Goal: Information Seeking & Learning: Learn about a topic

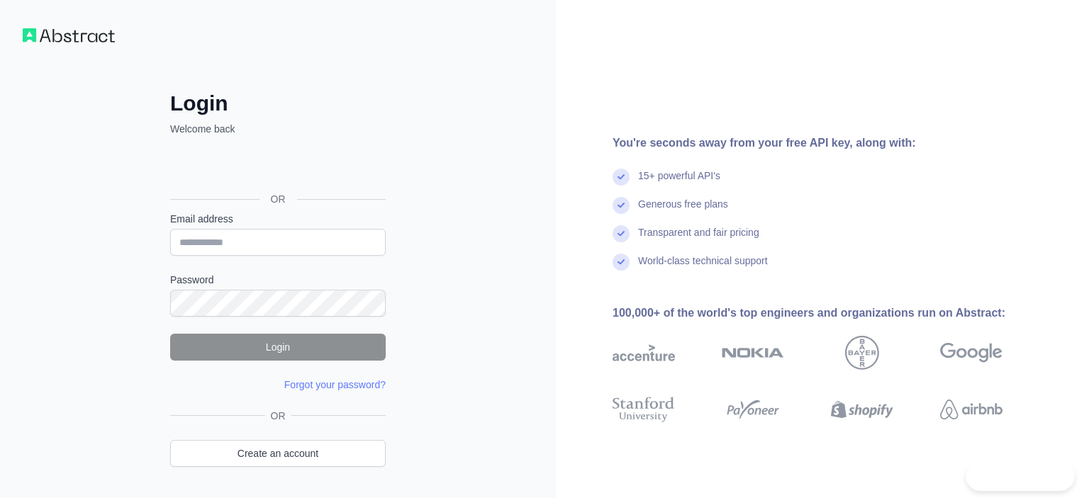
click at [259, 168] on div "Sign in with Google. Opens in new tab" at bounding box center [276, 167] width 213 height 31
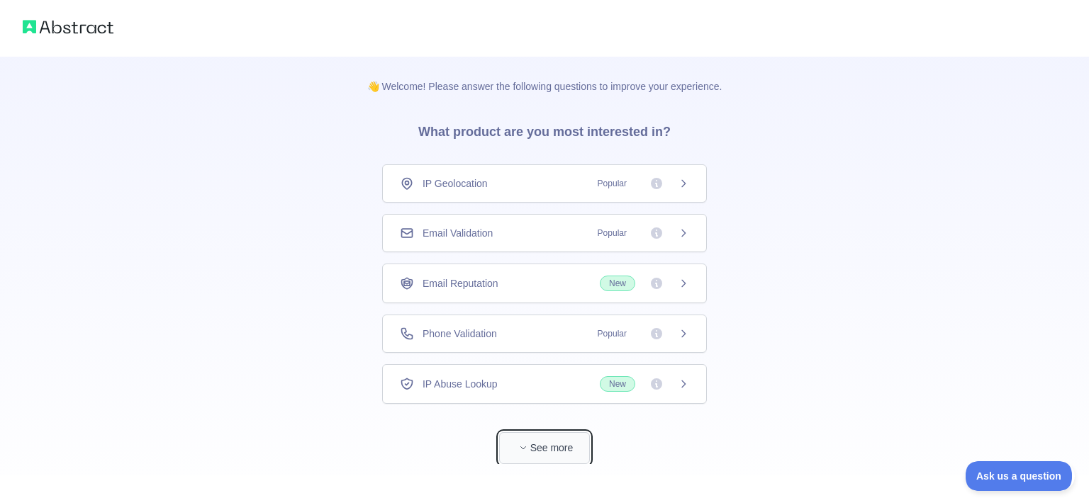
click at [543, 447] on button "See more" at bounding box center [544, 449] width 91 height 32
click at [674, 186] on span "Popular" at bounding box center [639, 184] width 100 height 14
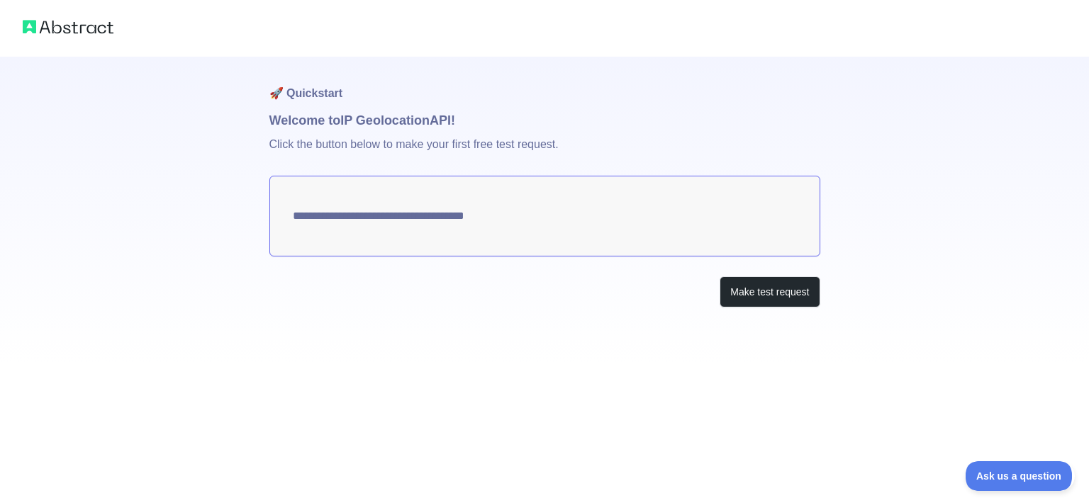
type textarea "**********"
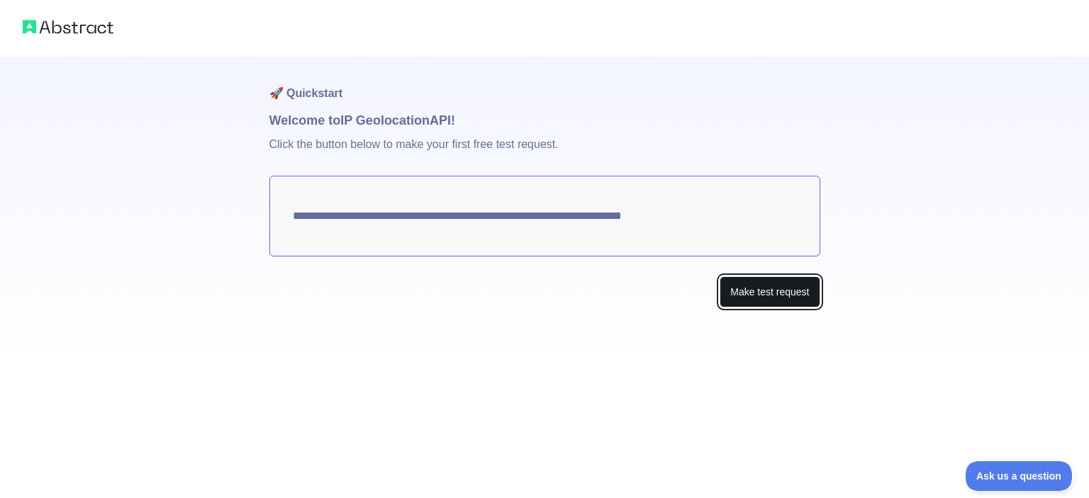
click at [756, 289] on button "Make test request" at bounding box center [770, 293] width 100 height 32
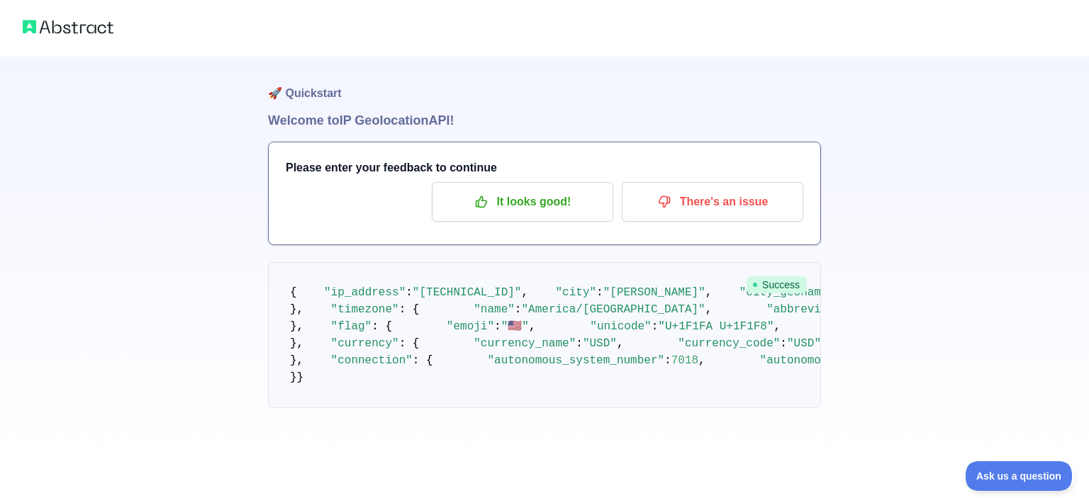
scroll to position [380, 0]
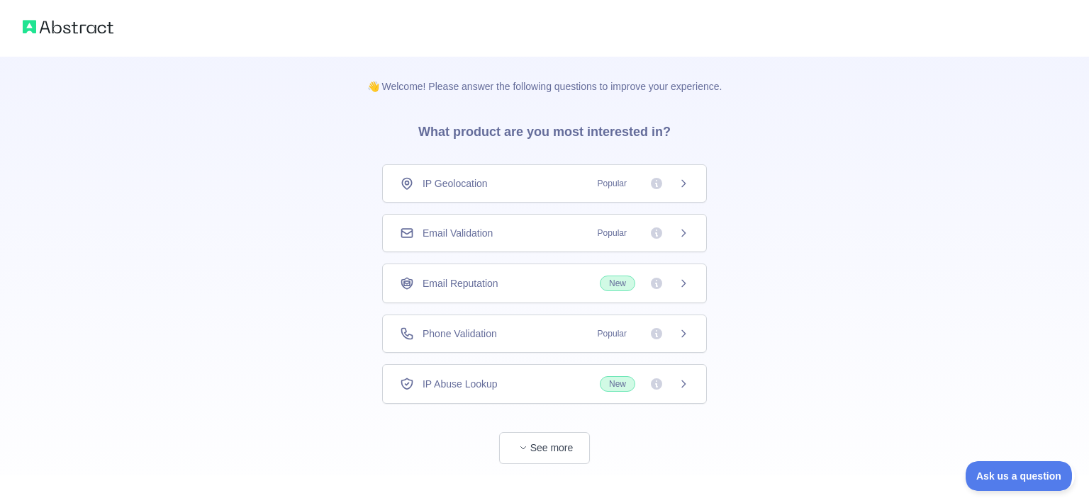
click at [515, 232] on div "Email Validation Popular" at bounding box center [544, 233] width 289 height 14
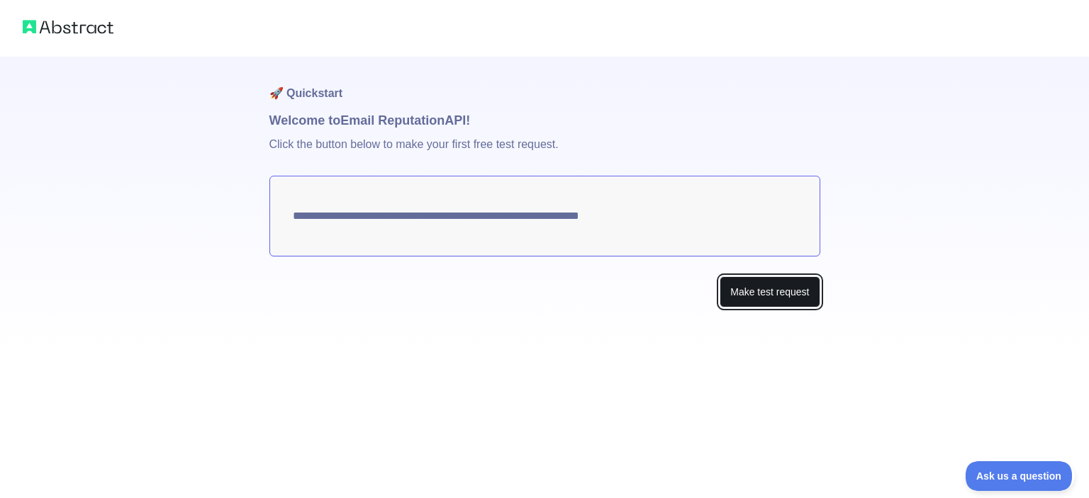
click at [753, 287] on button "Make test request" at bounding box center [770, 293] width 100 height 32
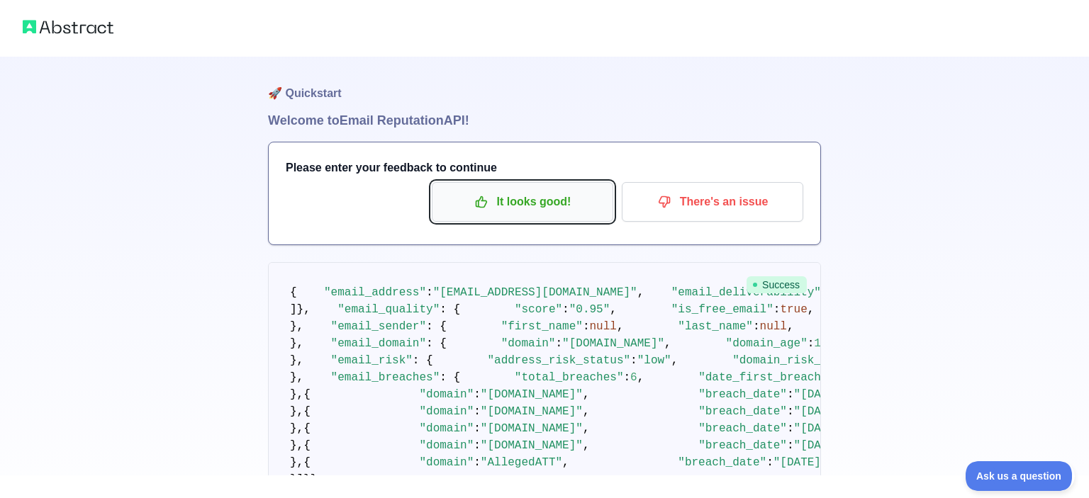
click at [525, 208] on p "It looks good!" at bounding box center [522, 202] width 160 height 24
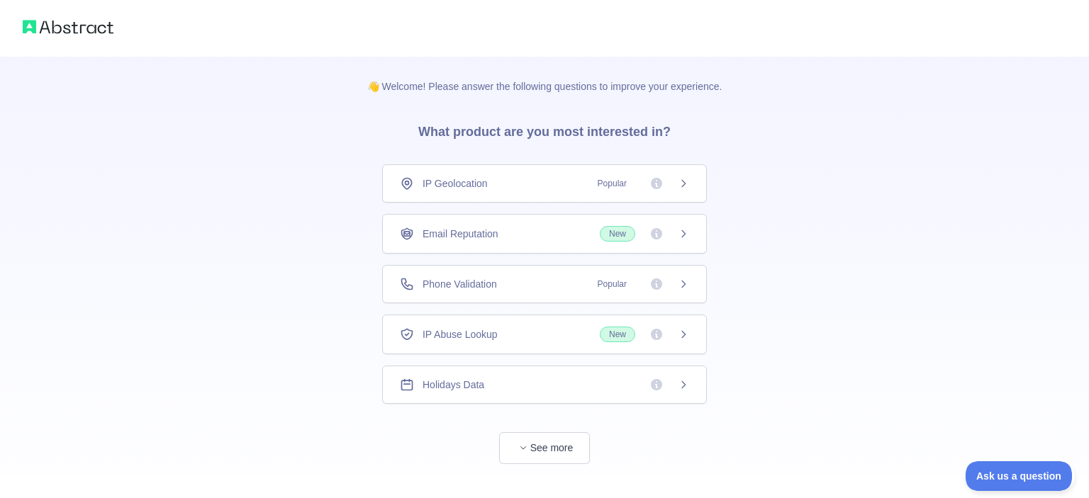
click at [537, 288] on div "Phone Validation Popular" at bounding box center [544, 284] width 289 height 14
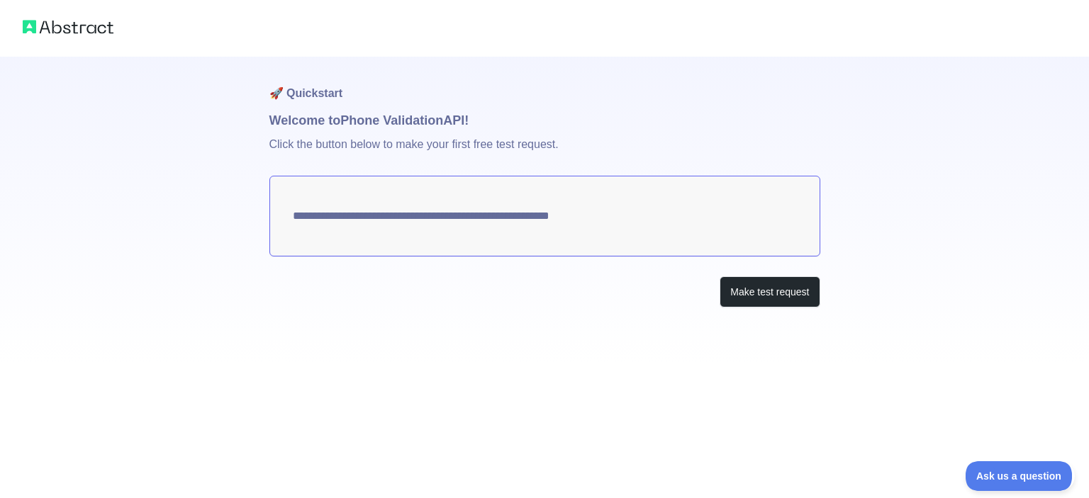
click at [575, 213] on textarea "**********" at bounding box center [544, 216] width 551 height 81
click at [745, 292] on button "Make test request" at bounding box center [770, 293] width 100 height 32
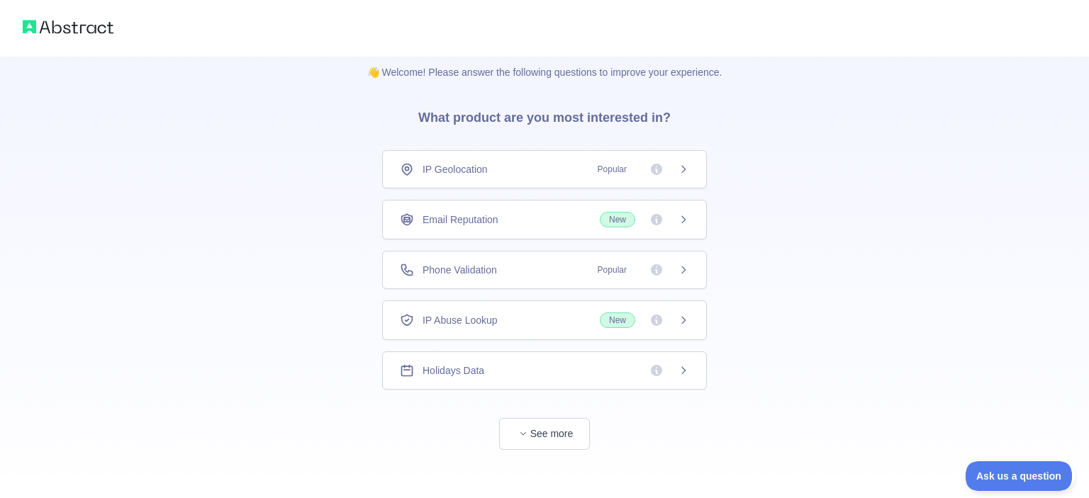
scroll to position [20, 0]
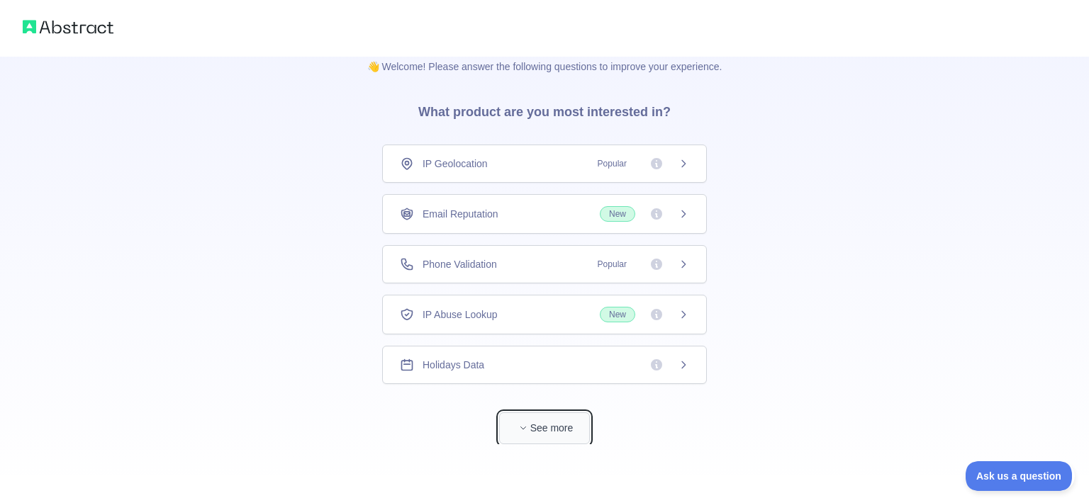
click at [543, 422] on button "See more" at bounding box center [544, 429] width 91 height 32
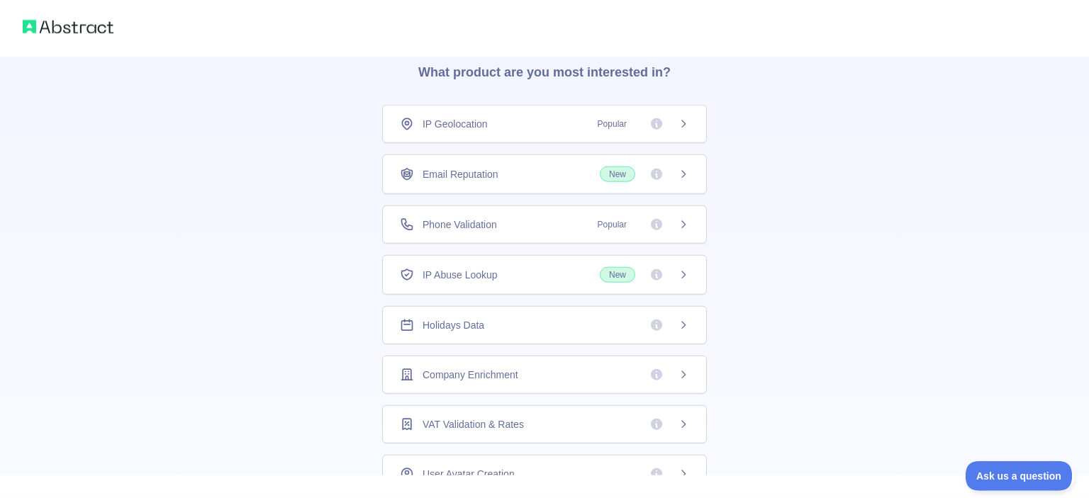
scroll to position [99, 0]
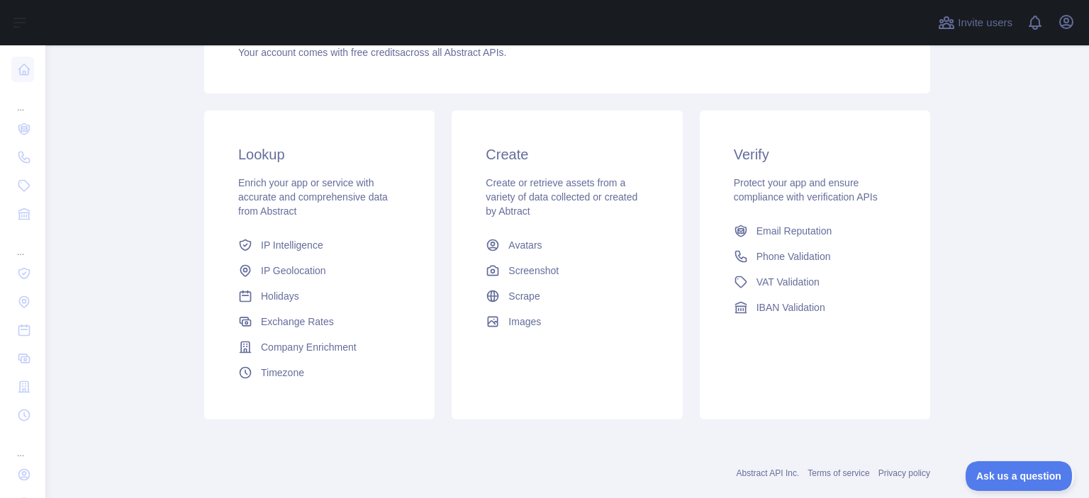
scroll to position [184, 0]
click at [806, 260] on span "Phone Validation" at bounding box center [794, 254] width 74 height 14
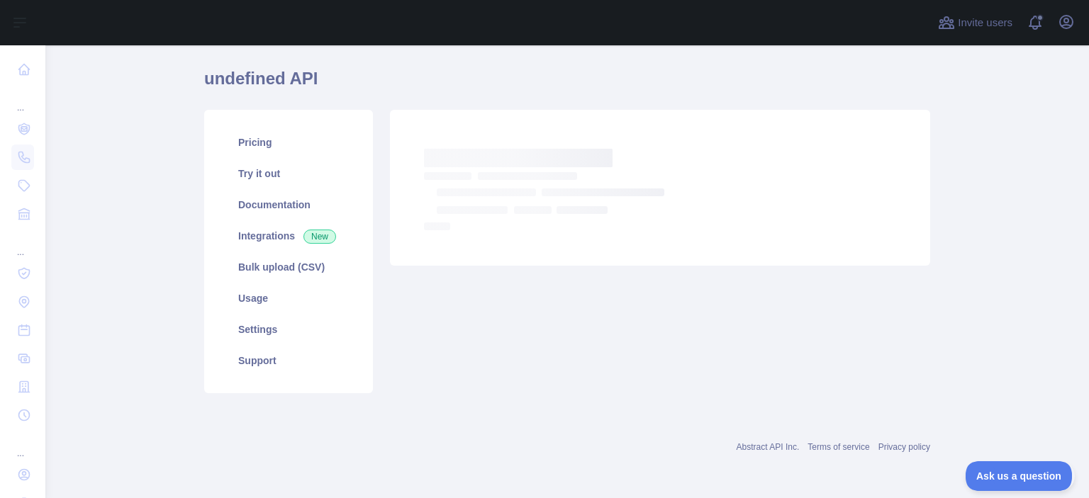
scroll to position [40, 0]
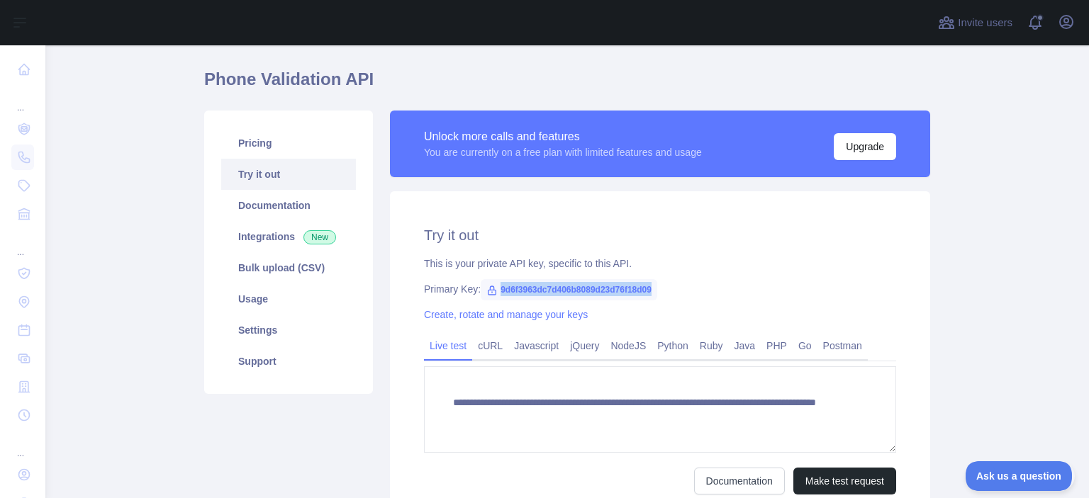
drag, startPoint x: 652, startPoint y: 287, endPoint x: 489, endPoint y: 288, distance: 163.1
click at [489, 288] on span "9d6f3963dc7d406b8089d23d76f18d09" at bounding box center [569, 289] width 177 height 21
copy span "9d6f3963dc7d406b8089d23d76f18d09"
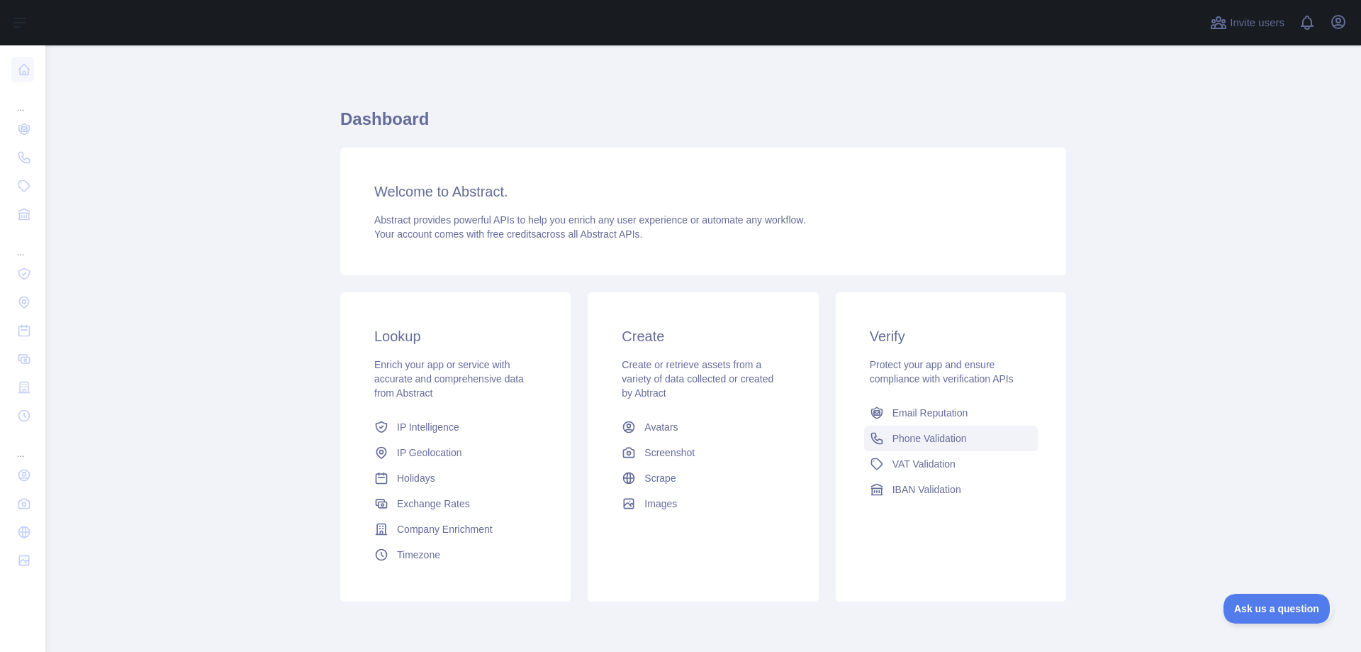
click at [920, 435] on span "Phone Validation" at bounding box center [930, 438] width 74 height 14
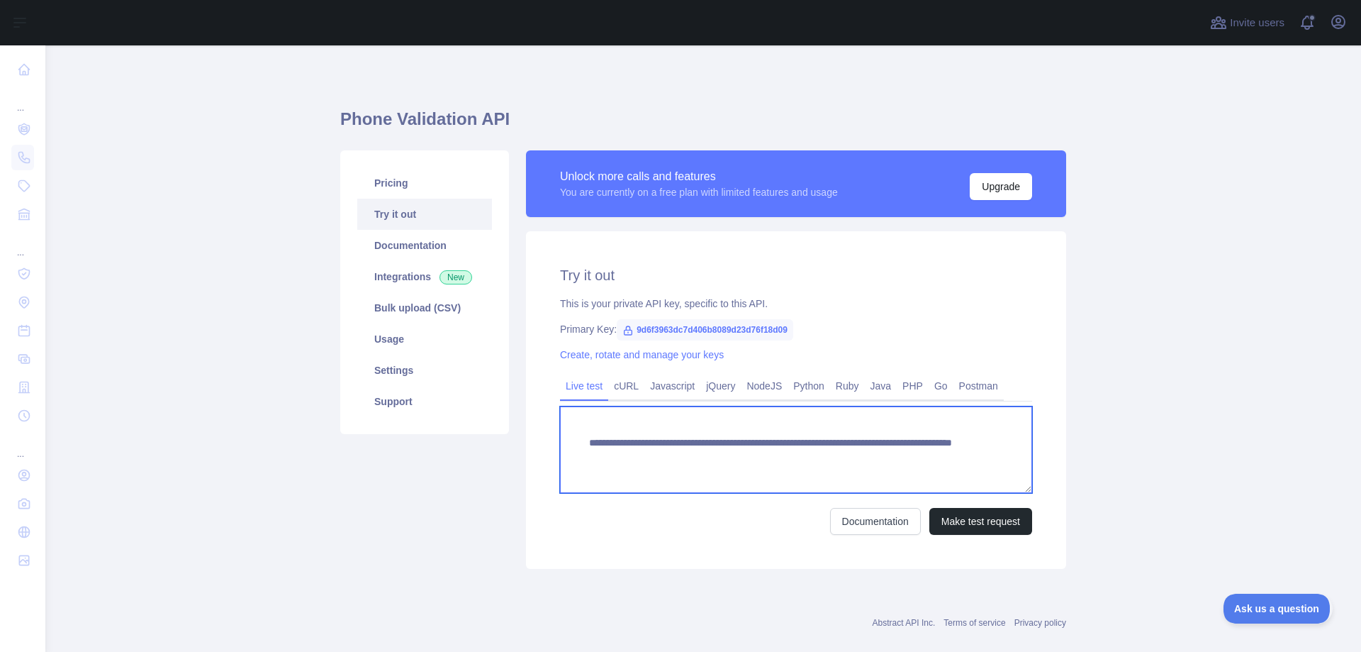
drag, startPoint x: 907, startPoint y: 454, endPoint x: 843, endPoint y: 450, distance: 64.0
click at [843, 450] on textarea "**********" at bounding box center [796, 449] width 472 height 87
type textarea "**********"
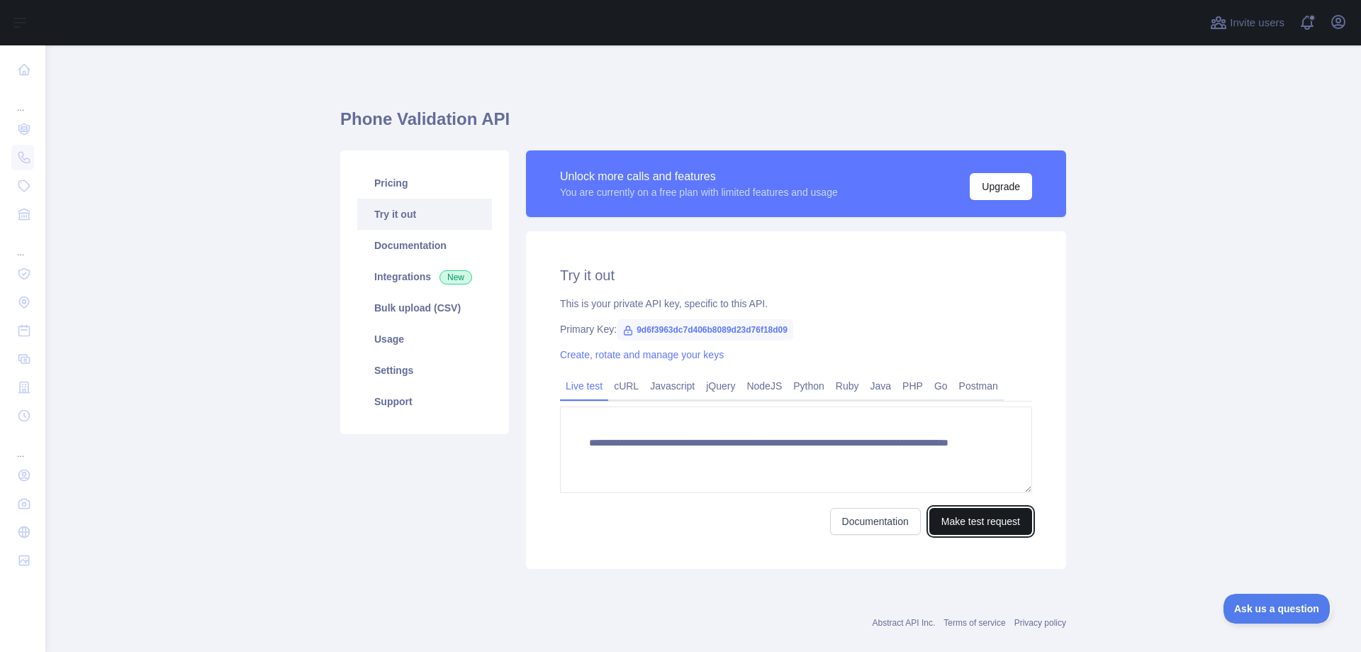
click at [961, 520] on button "Make test request" at bounding box center [981, 521] width 103 height 27
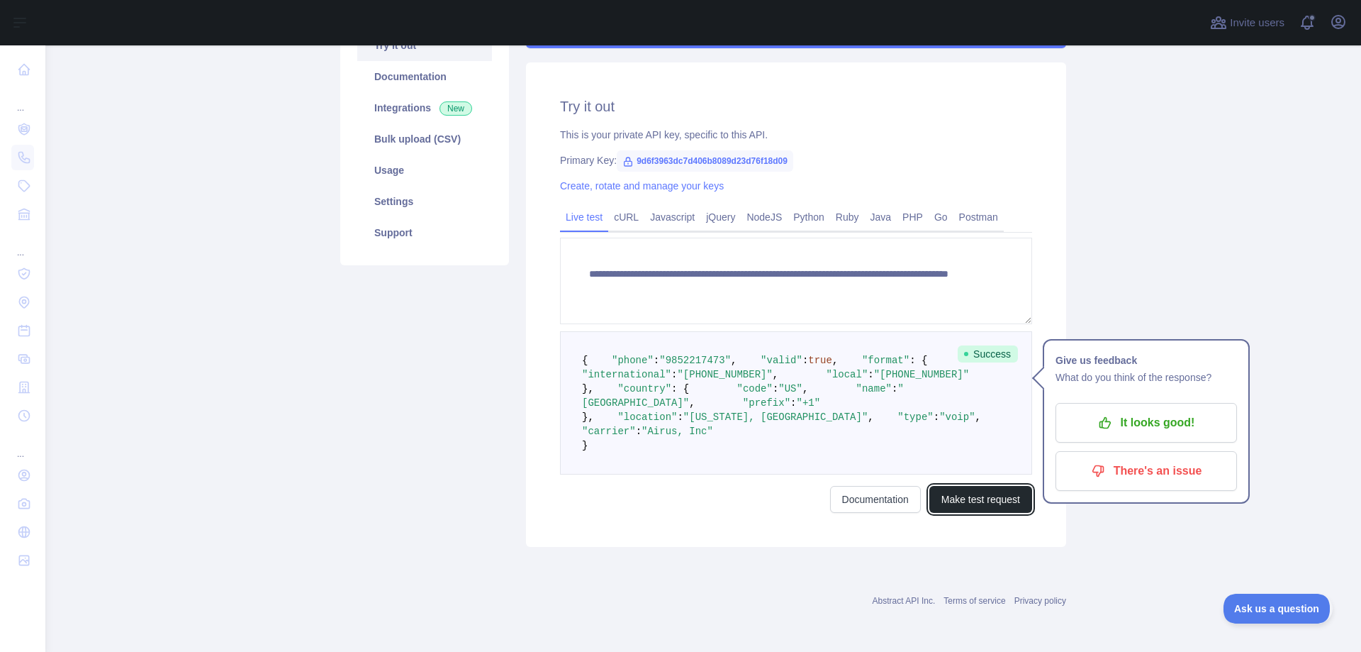
scroll to position [294, 0]
click at [843, 502] on link "Documentation" at bounding box center [875, 499] width 91 height 27
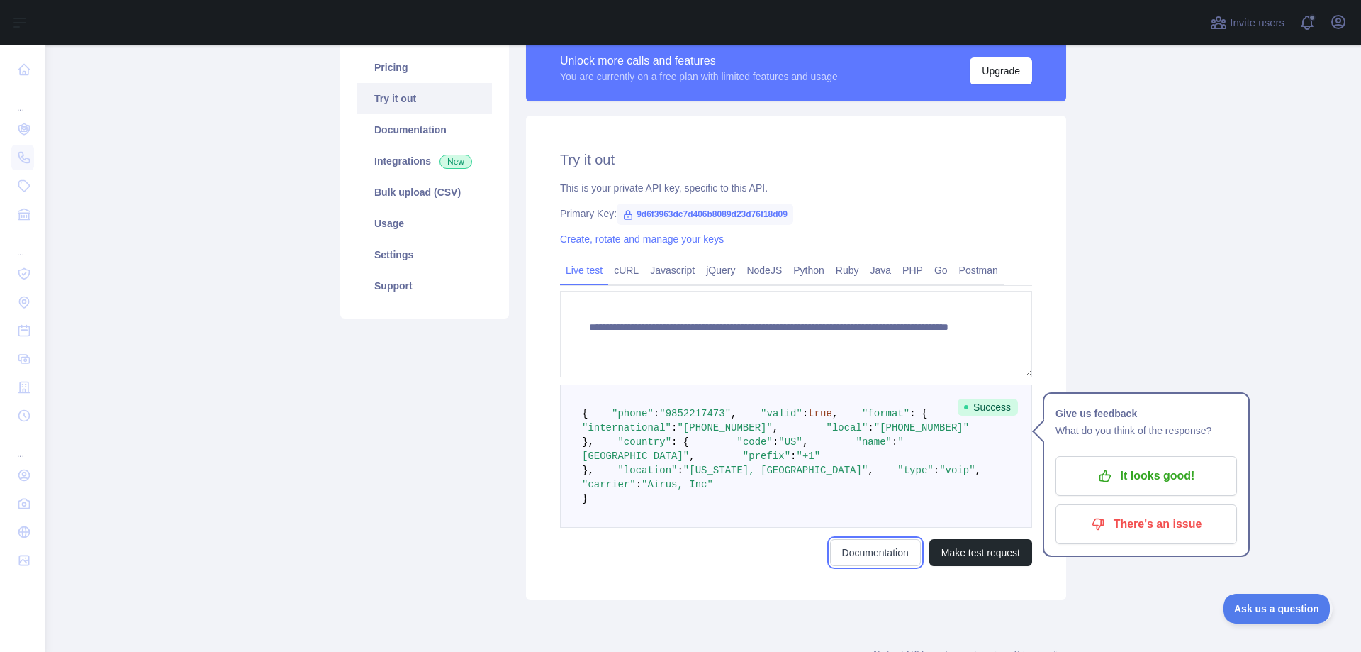
scroll to position [115, 0]
click at [837, 270] on link "Ruby" at bounding box center [847, 271] width 35 height 23
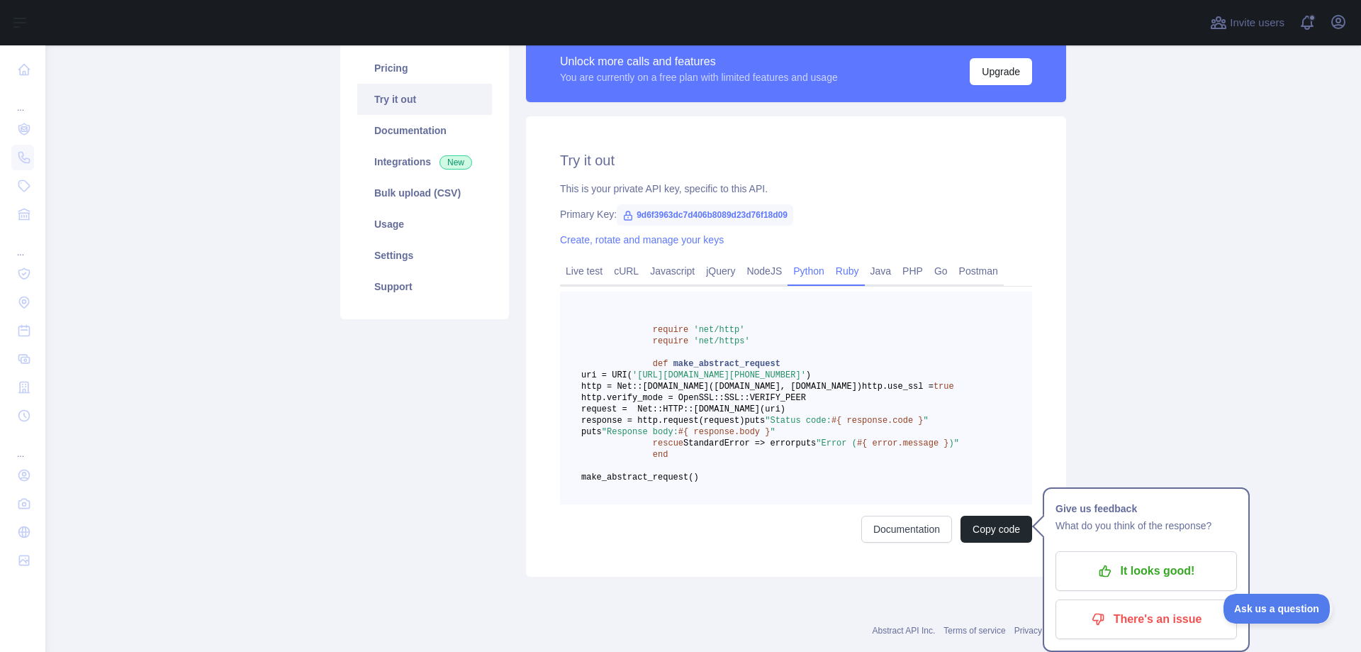
click at [811, 270] on link "Python" at bounding box center [809, 271] width 43 height 23
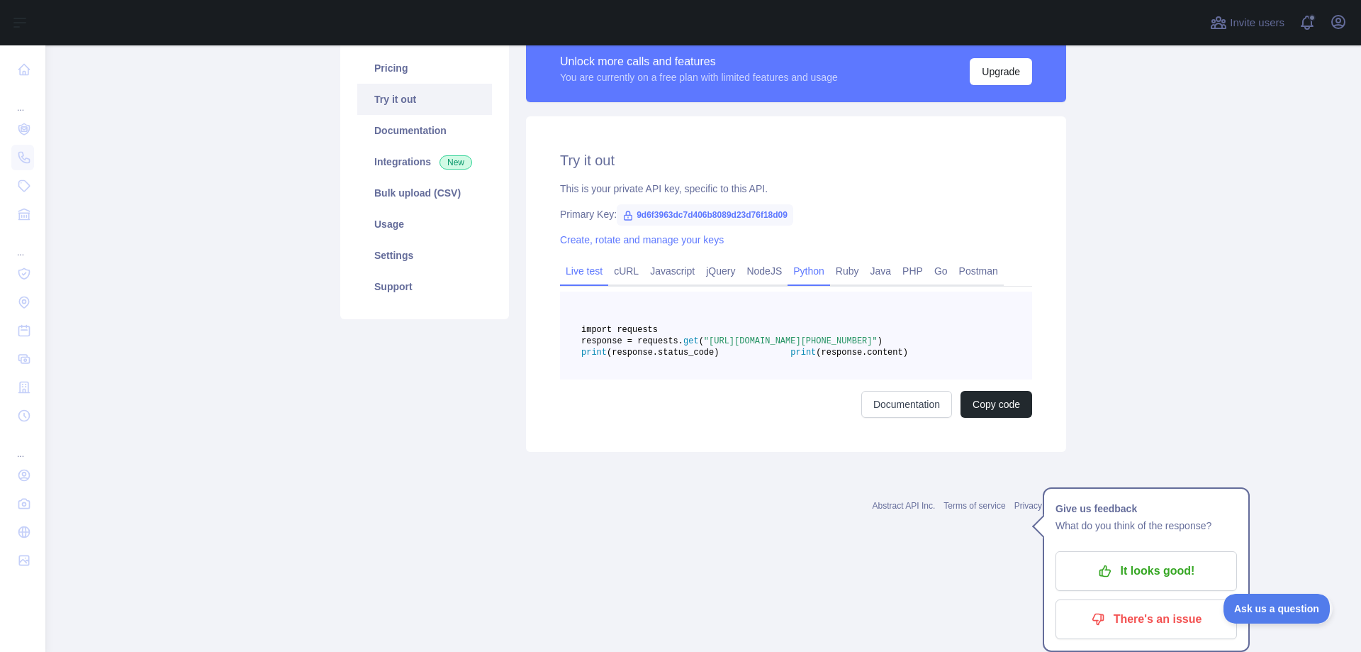
click at [581, 267] on link "Live test" at bounding box center [584, 271] width 48 height 23
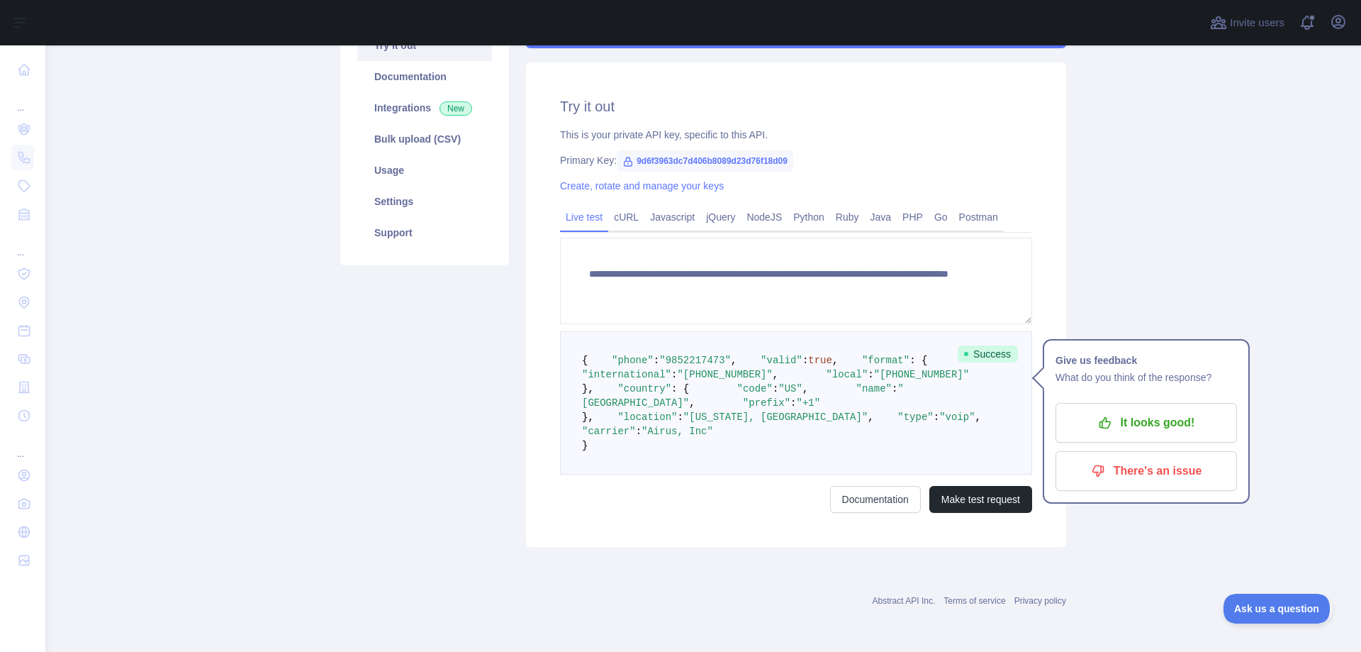
scroll to position [294, 0]
click at [866, 498] on link "Documentation" at bounding box center [875, 499] width 91 height 27
